Goal: Task Accomplishment & Management: Use online tool/utility

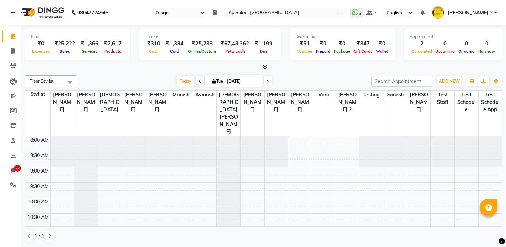
select select "28"
select select "en"
click at [227, 81] on input "[DATE]" at bounding box center [242, 81] width 35 height 11
select select "9"
select select "2025"
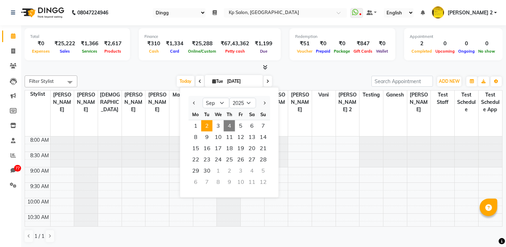
click at [229, 125] on span "4" at bounding box center [229, 125] width 11 height 11
type input "[DATE]"
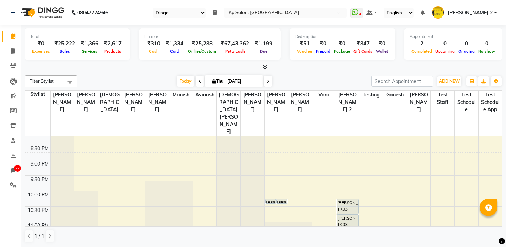
scroll to position [351, 0]
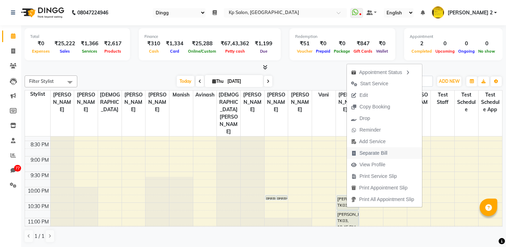
click at [367, 154] on span "Separate Bill" at bounding box center [373, 153] width 28 height 7
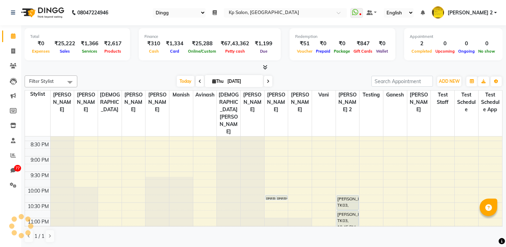
click at [134, 69] on div at bounding box center [263, 67] width 477 height 7
